Goal: Find specific fact: Find contact information

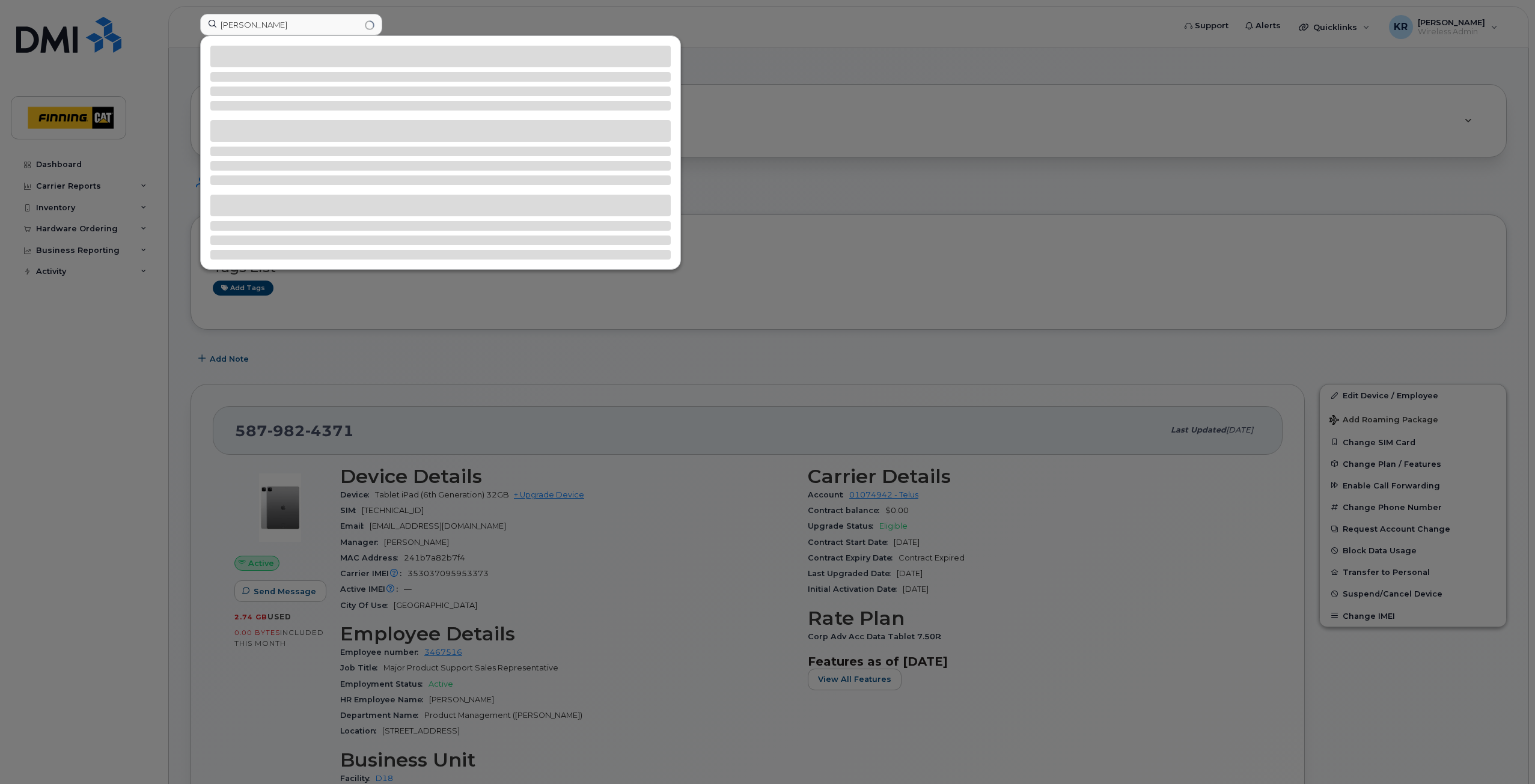
type input "[PERSON_NAME]"
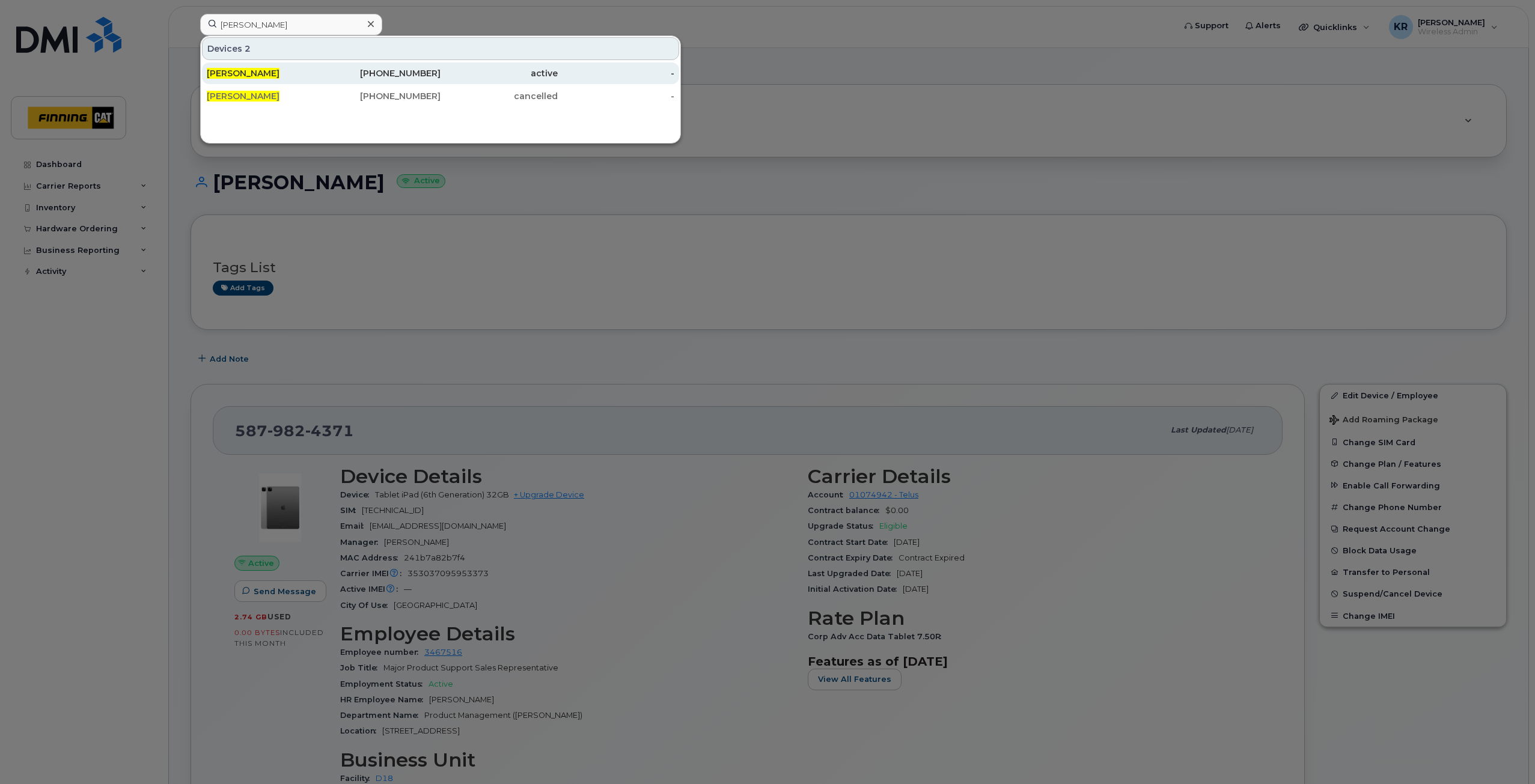
click at [395, 69] on div "[PHONE_NUMBER]" at bounding box center [383, 73] width 117 height 12
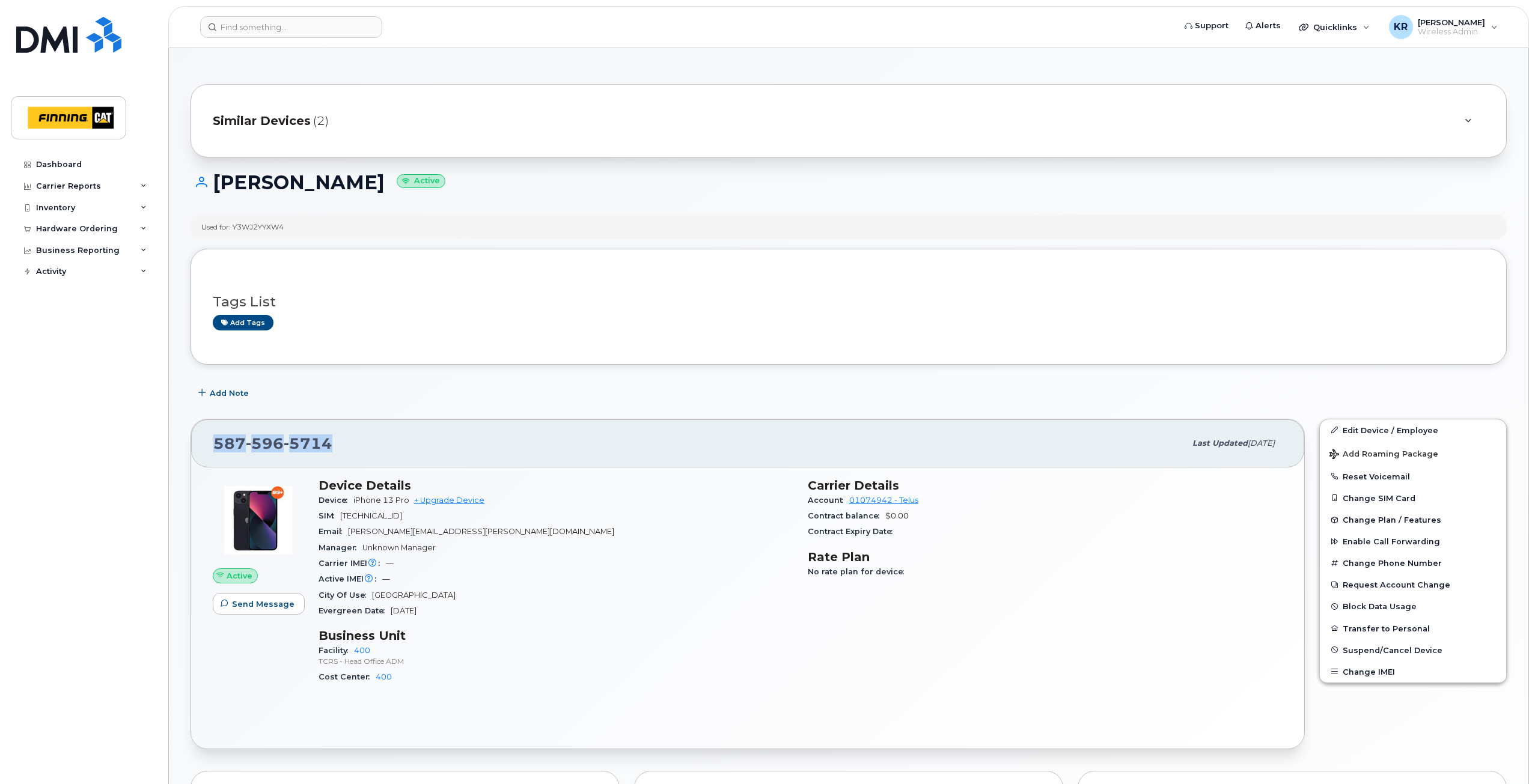
drag, startPoint x: 214, startPoint y: 441, endPoint x: 327, endPoint y: 441, distance: 113.0
click at [327, 441] on span "587 596 5714" at bounding box center [273, 442] width 119 height 18
copy span "587 596 5714"
